Goal: Browse casually

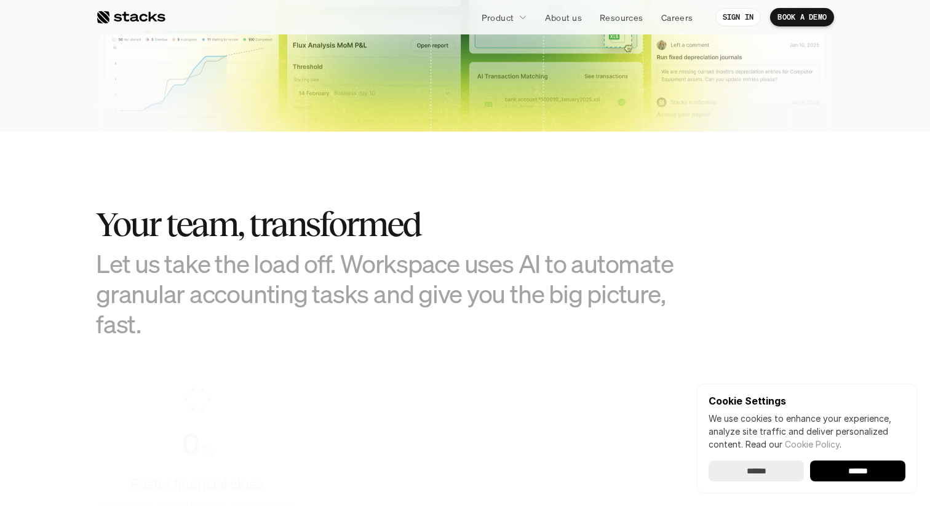
scroll to position [672, 0]
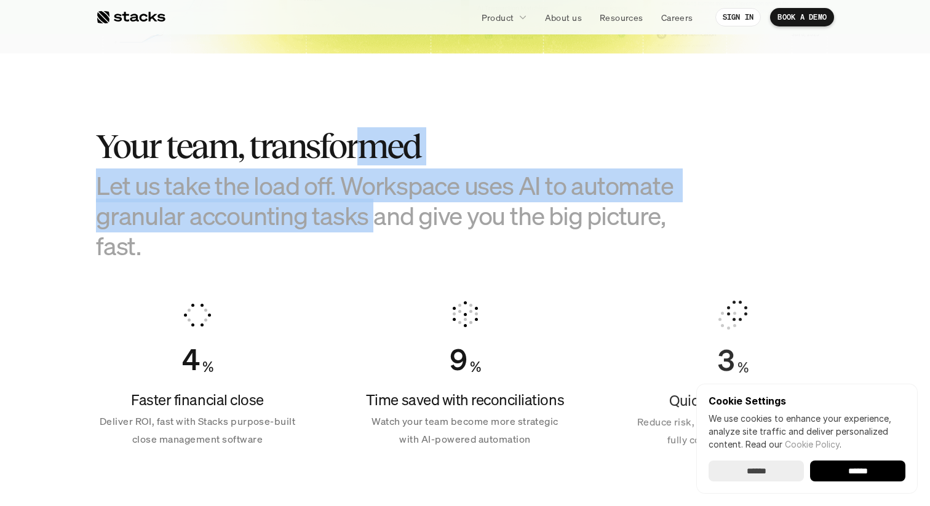
drag, startPoint x: 355, startPoint y: 151, endPoint x: 376, endPoint y: 219, distance: 70.6
click at [376, 219] on div "Your team, transformed Let us take the load off. Workspace uses AI to automate …" at bounding box center [403, 193] width 615 height 133
click at [376, 219] on h3 "Let us take the load off. Workspace uses AI to automate granular accounting tas…" at bounding box center [403, 215] width 615 height 91
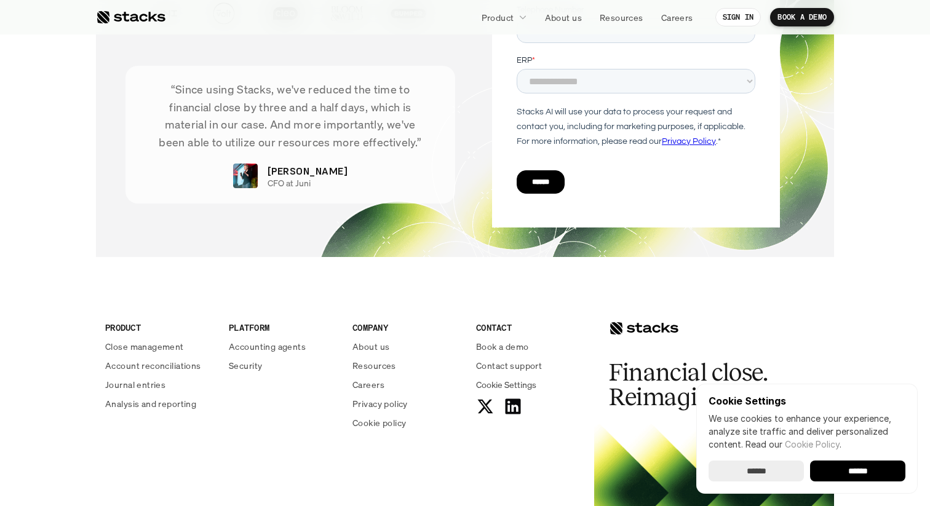
scroll to position [4343, 0]
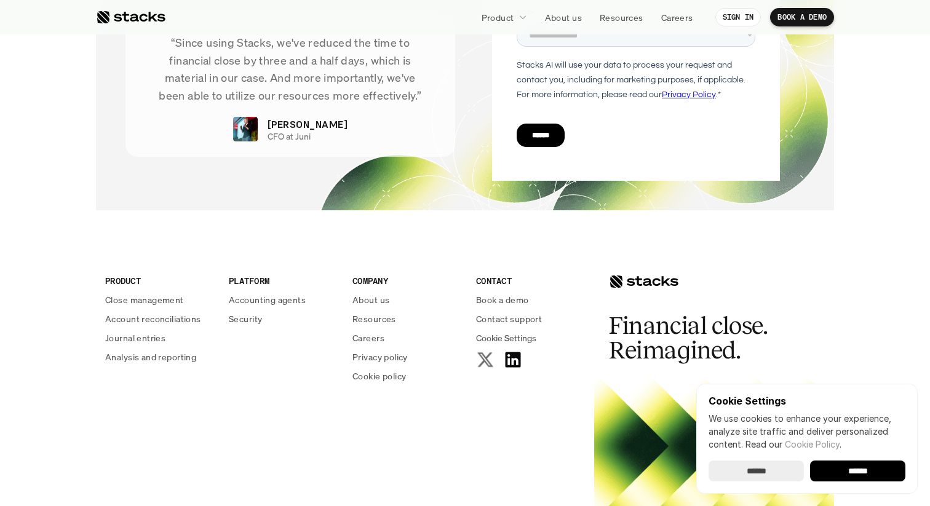
click at [481, 360] on icon at bounding box center [484, 359] width 19 height 19
click at [397, 427] on div "PRODUCT Close management Account reconciliations Journal entries Analysis and r…" at bounding box center [345, 333] width 498 height 197
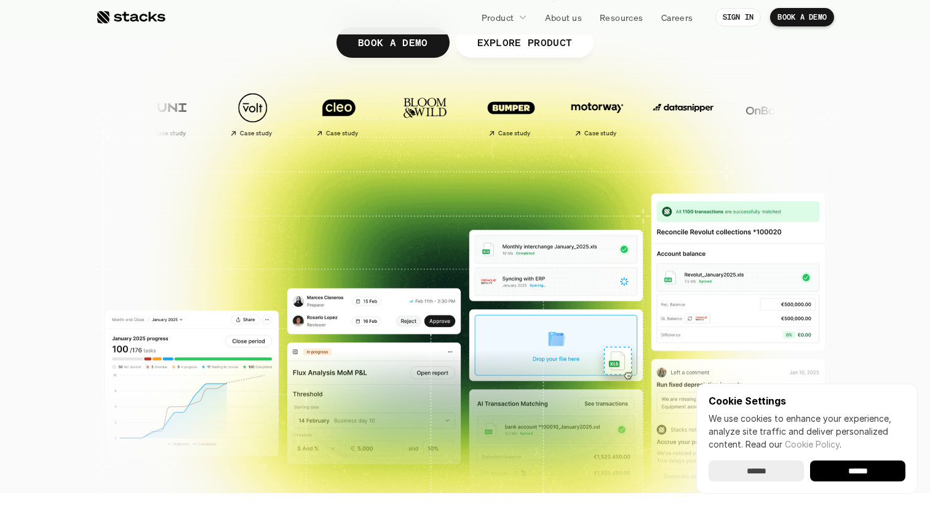
scroll to position [0, 0]
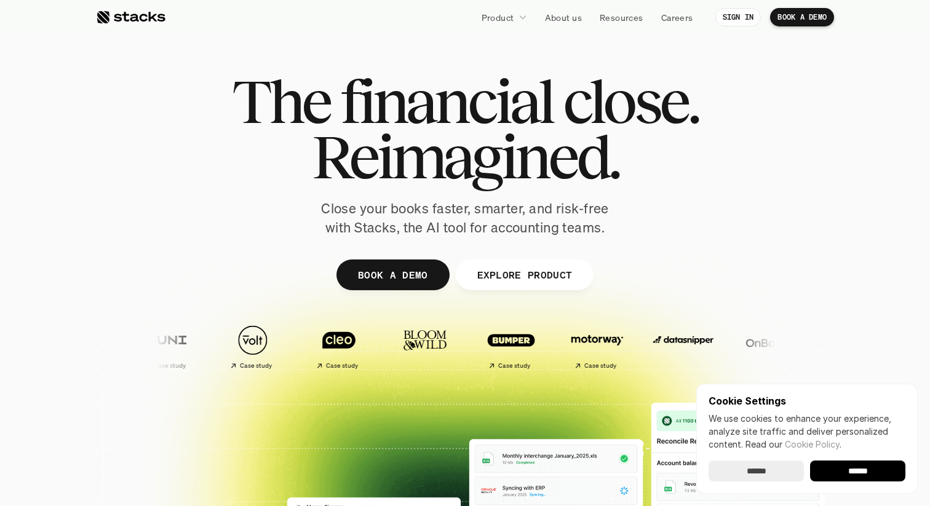
click at [306, 129] on span "The" at bounding box center [281, 101] width 98 height 55
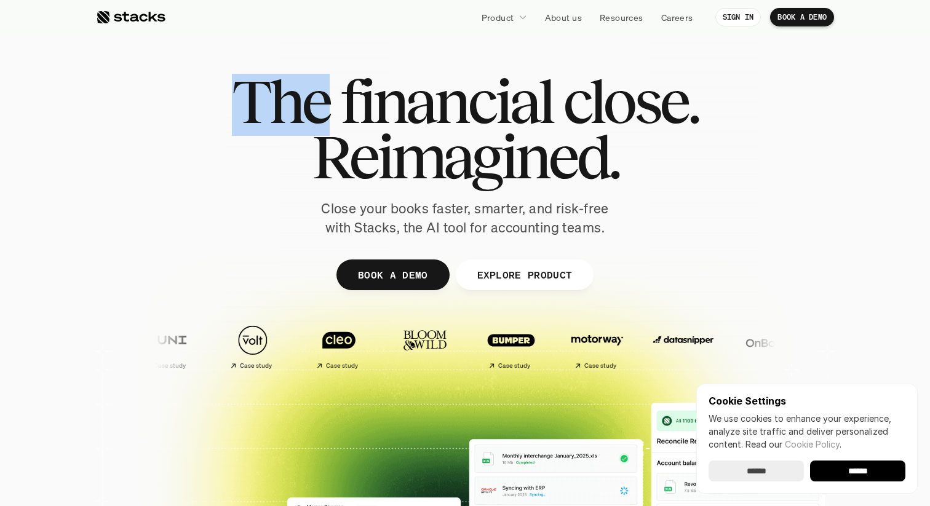
click at [306, 129] on span "The" at bounding box center [281, 101] width 98 height 55
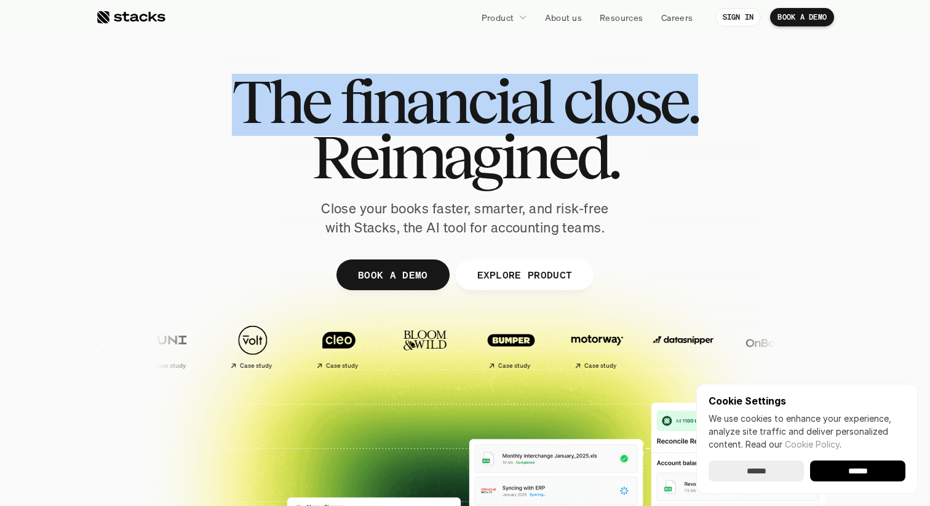
click at [306, 129] on span "The" at bounding box center [281, 101] width 98 height 55
